Goal: Obtain resource: Download file/media

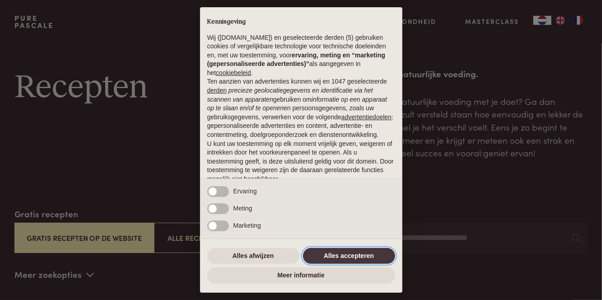
click at [372, 255] on button "Alles accepteren" at bounding box center [349, 256] width 92 height 16
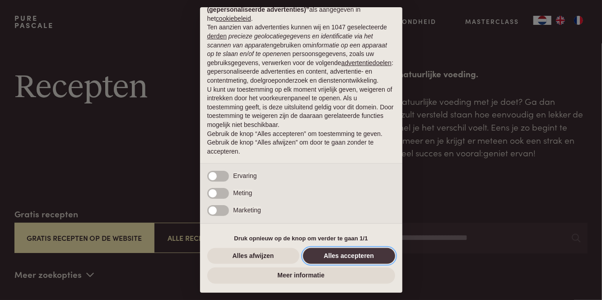
click at [368, 254] on button "Alles accepteren" at bounding box center [349, 256] width 92 height 16
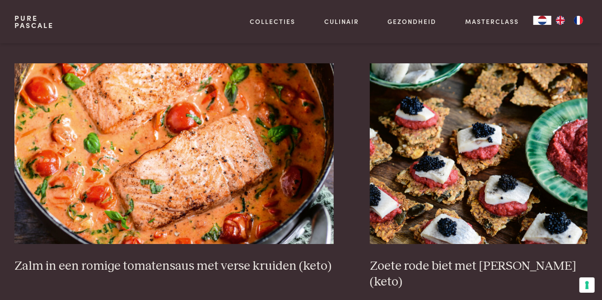
scroll to position [1495, 0]
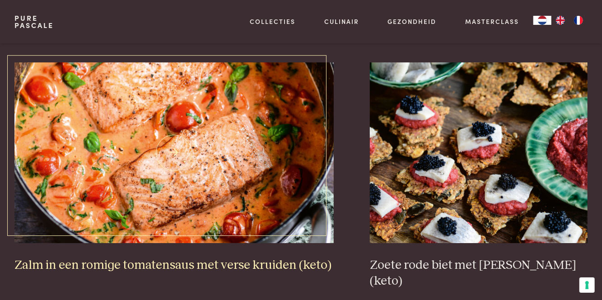
click at [88, 218] on img at bounding box center [173, 152] width 319 height 181
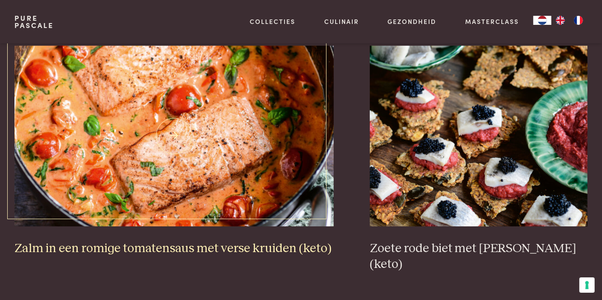
scroll to position [1524, 0]
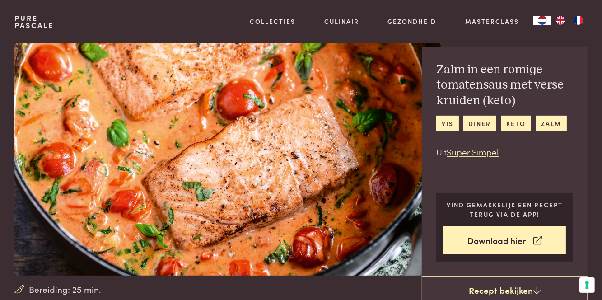
scroll to position [28, 0]
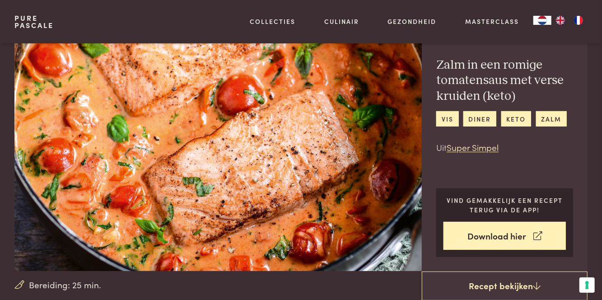
click at [506, 236] on link "Download hier" at bounding box center [504, 236] width 122 height 28
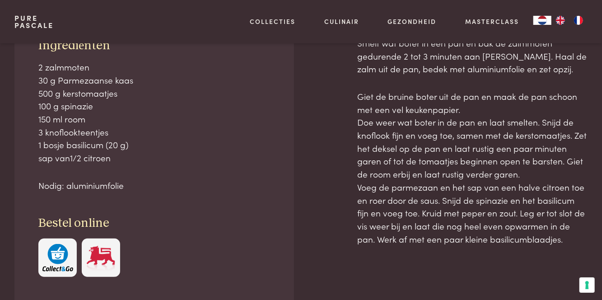
scroll to position [399, 0]
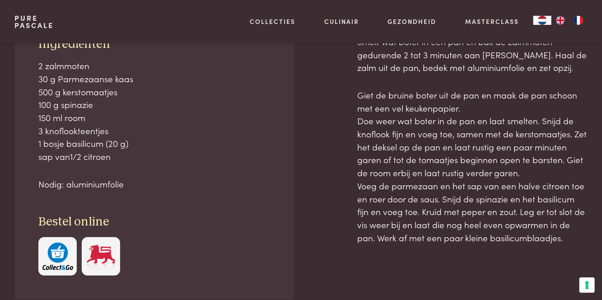
click at [56, 250] on img "button" at bounding box center [57, 256] width 31 height 28
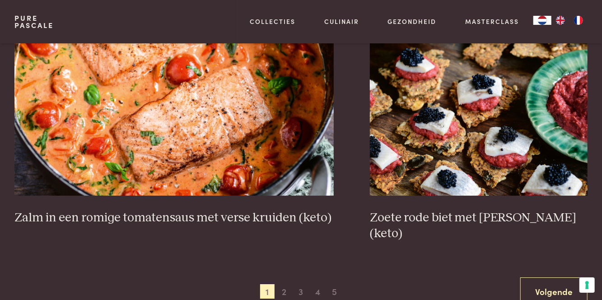
scroll to position [1545, 0]
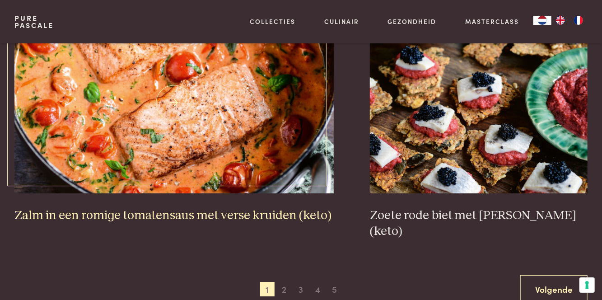
click at [248, 153] on img at bounding box center [173, 103] width 319 height 181
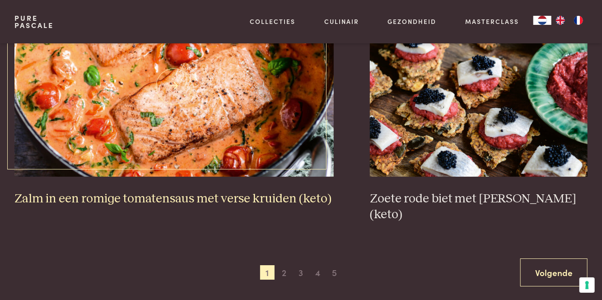
scroll to position [1574, 0]
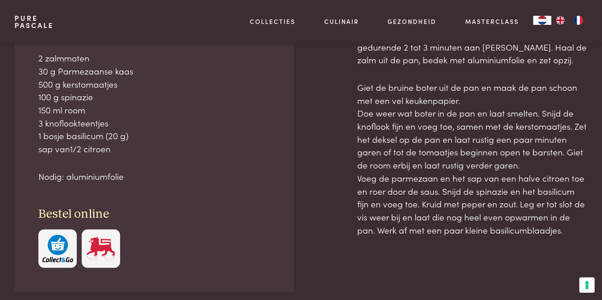
scroll to position [418, 0]
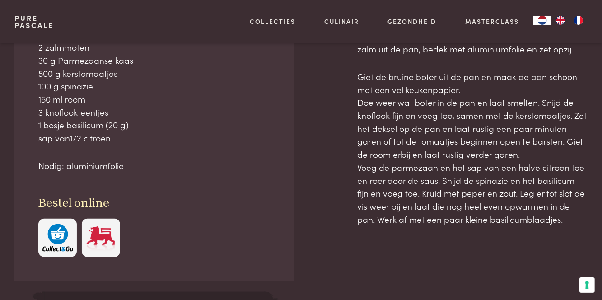
click at [59, 237] on img "button" at bounding box center [57, 238] width 31 height 28
